Goal: Find specific page/section: Find specific page/section

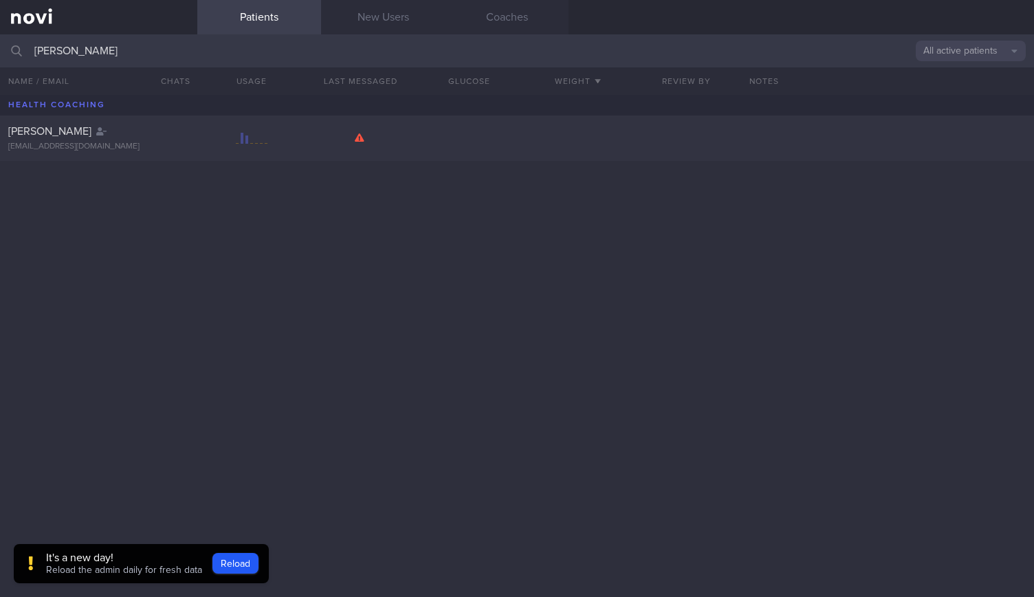
type input "[PERSON_NAME]"
click at [95, 224] on div "[PERSON_NAME] [EMAIL_ADDRESS][DOMAIN_NAME]" at bounding box center [517, 346] width 1034 height 502
click at [70, 154] on div "[PERSON_NAME] [EMAIL_ADDRESS][DOMAIN_NAME]" at bounding box center [517, 137] width 1034 height 45
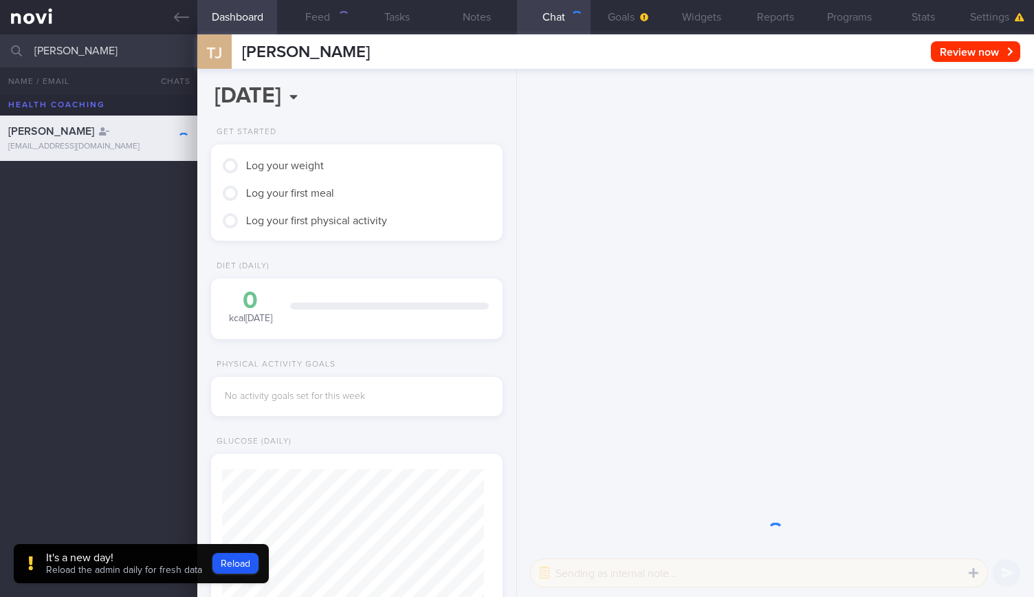
scroll to position [131, 261]
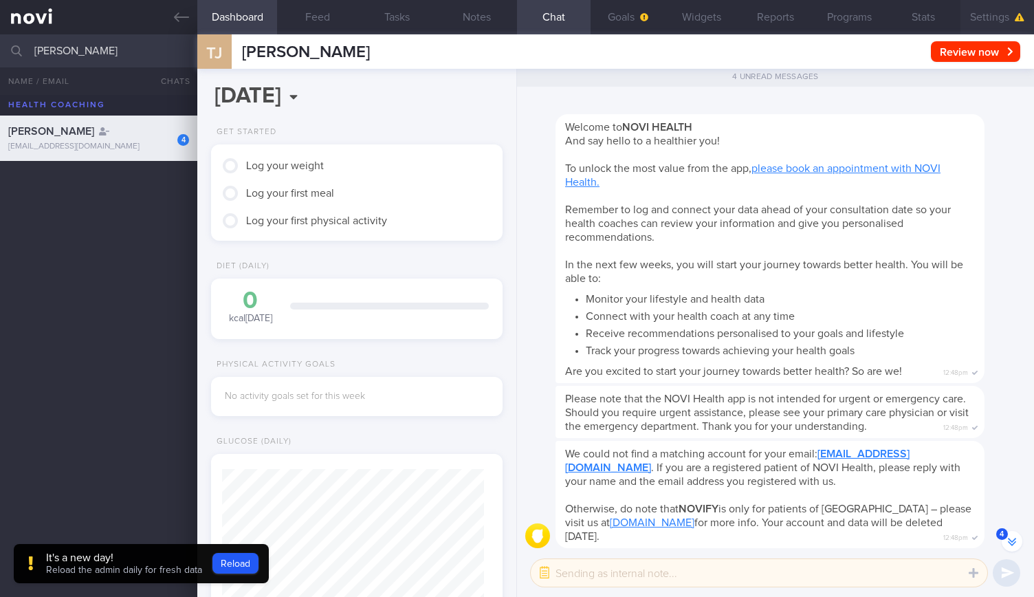
click at [987, 23] on button "Settings" at bounding box center [997, 17] width 74 height 34
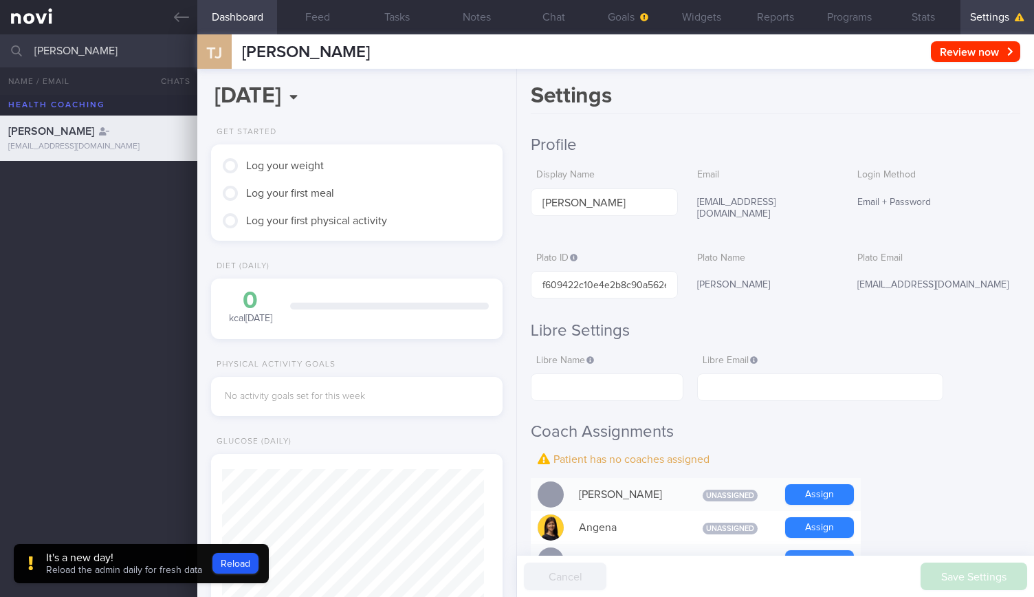
scroll to position [-524, 0]
click at [569, 8] on button "Chat" at bounding box center [554, 17] width 74 height 34
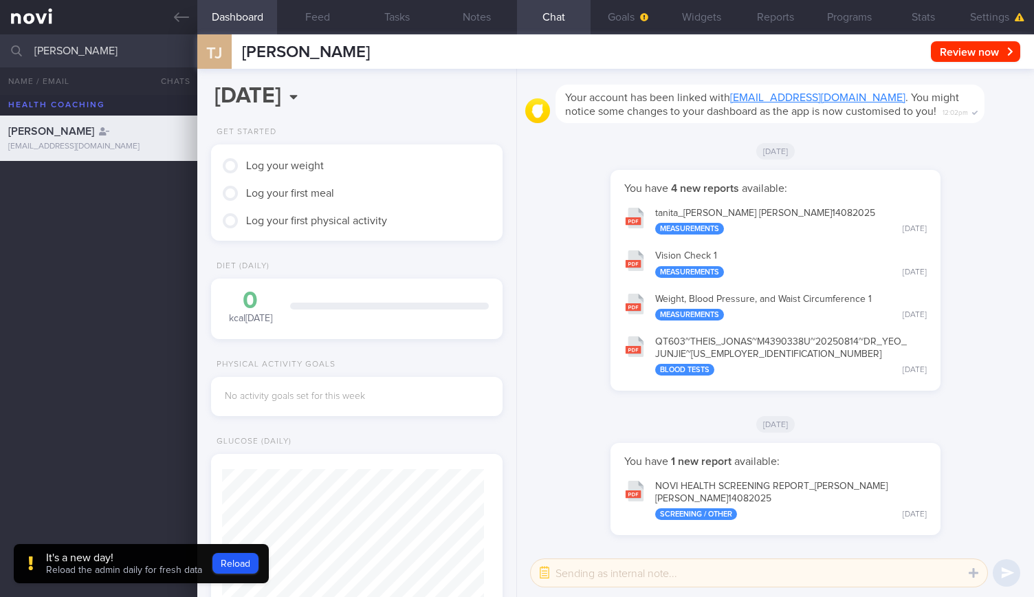
click at [871, 439] on div "[DATE]" at bounding box center [775, 423] width 500 height 38
click at [990, 25] on button "Settings" at bounding box center [997, 17] width 74 height 34
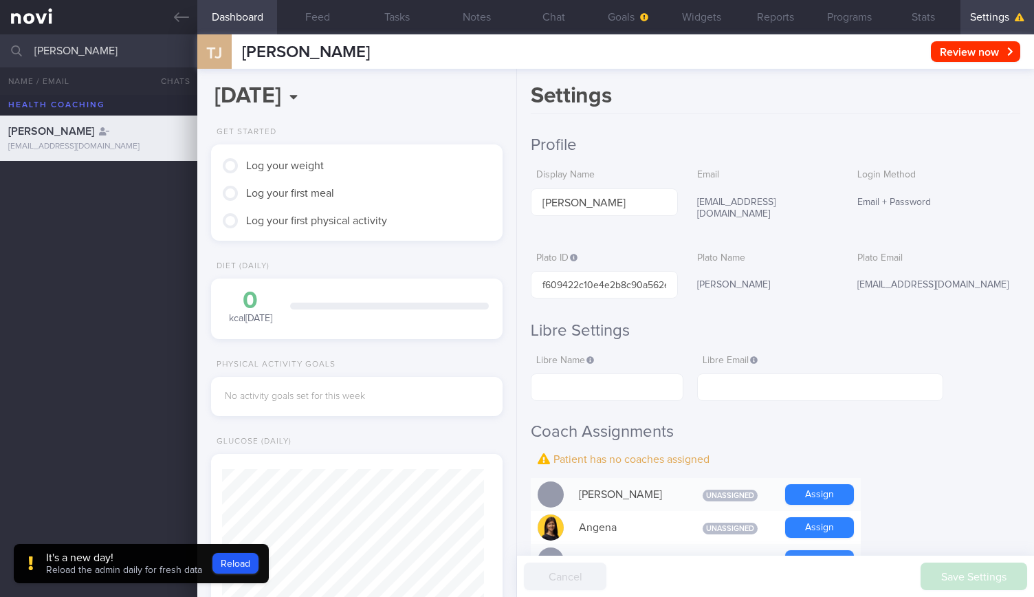
click at [990, 25] on button "Settings" at bounding box center [997, 17] width 74 height 34
click at [875, 10] on button "Programs" at bounding box center [849, 17] width 74 height 34
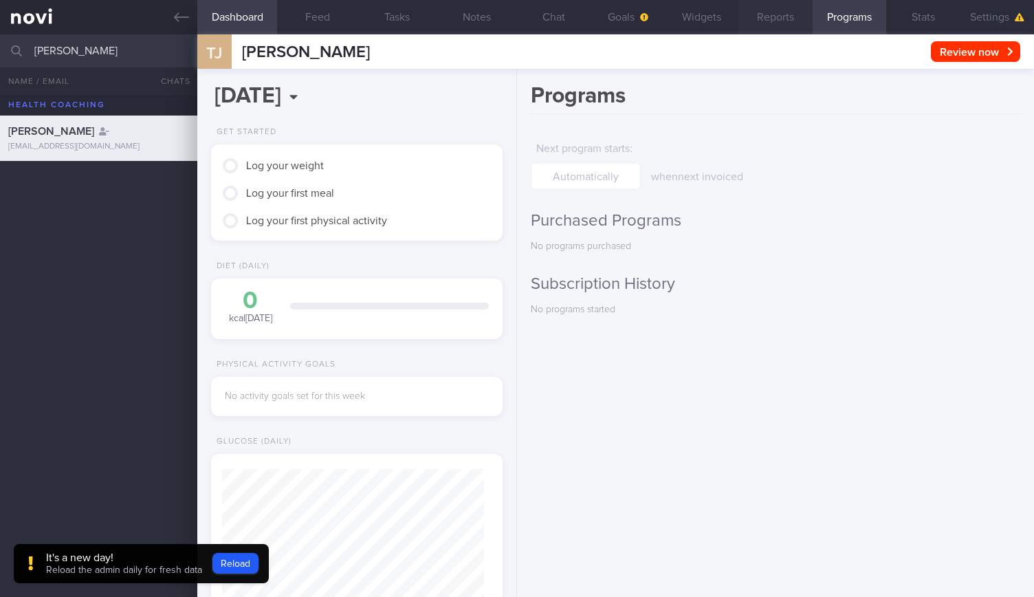
click at [797, 17] on button "Reports" at bounding box center [775, 17] width 74 height 34
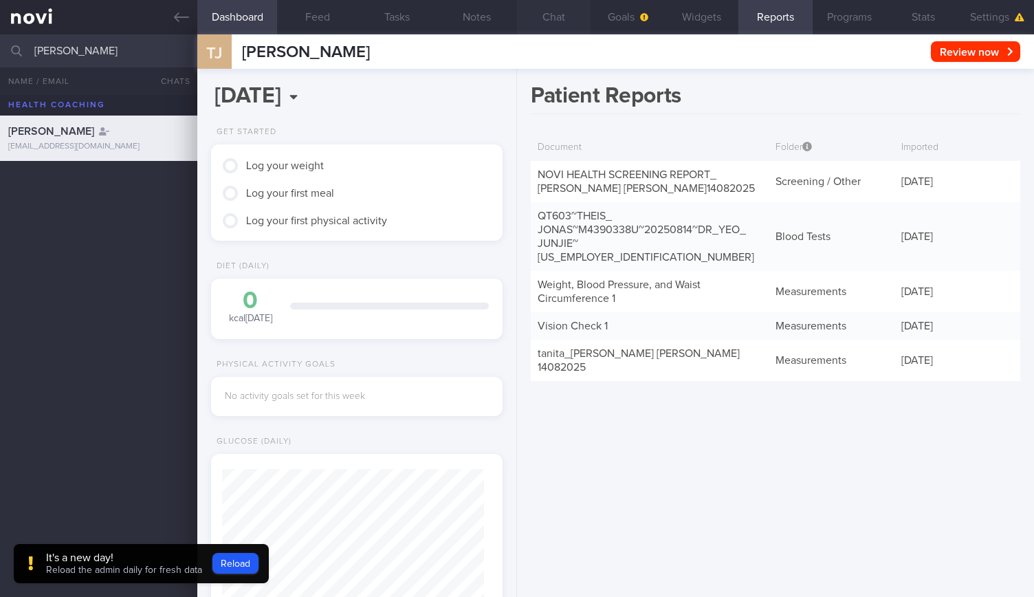
click at [563, 19] on button "Chat" at bounding box center [554, 17] width 74 height 34
